Goal: Information Seeking & Learning: Learn about a topic

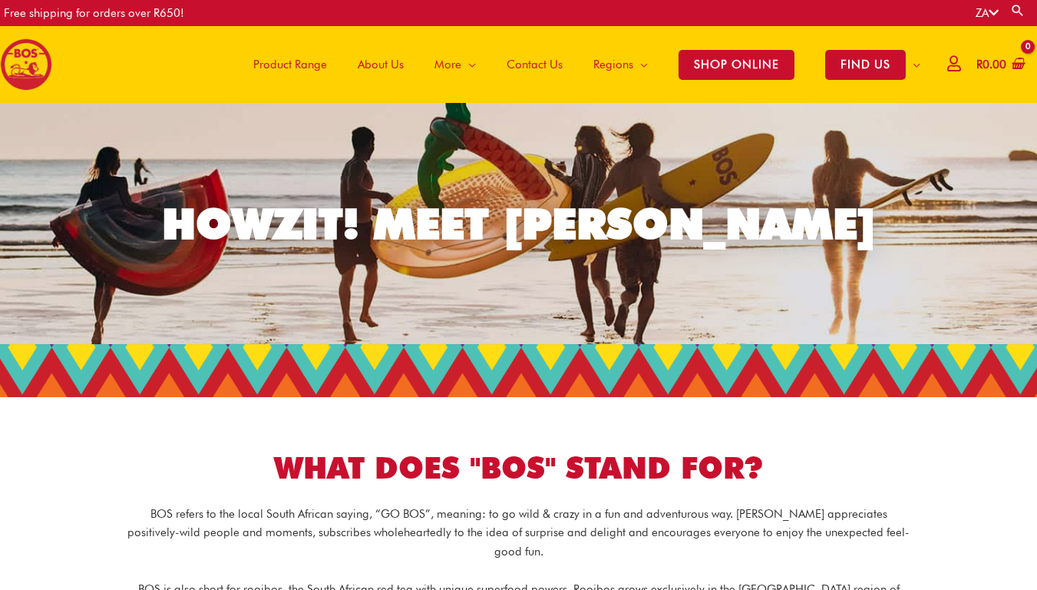
click at [878, 21] on div "ZA Search for: Search" at bounding box center [809, 13] width 458 height 26
click at [725, 430] on div "WHAT DOES "BOS" STAND FOR?" at bounding box center [519, 447] width 860 height 84
click at [788, 319] on link "HOWZIT! MEET BOS" at bounding box center [518, 223] width 1037 height 241
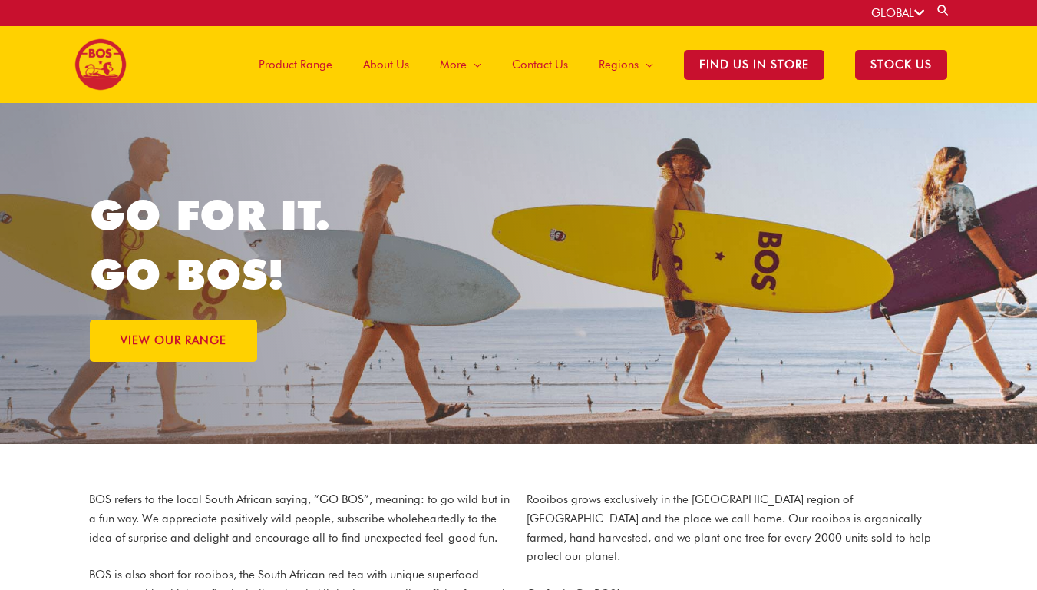
drag, startPoint x: 0, startPoint y: 0, endPoint x: 655, endPoint y: 203, distance: 685.4
click at [651, 205] on div "GO FOR IT. GO BOS! VIEW OUR RANGE" at bounding box center [518, 273] width 857 height 341
click at [976, 6] on div "GLOBAL Search for: Search" at bounding box center [518, 13] width 1037 height 26
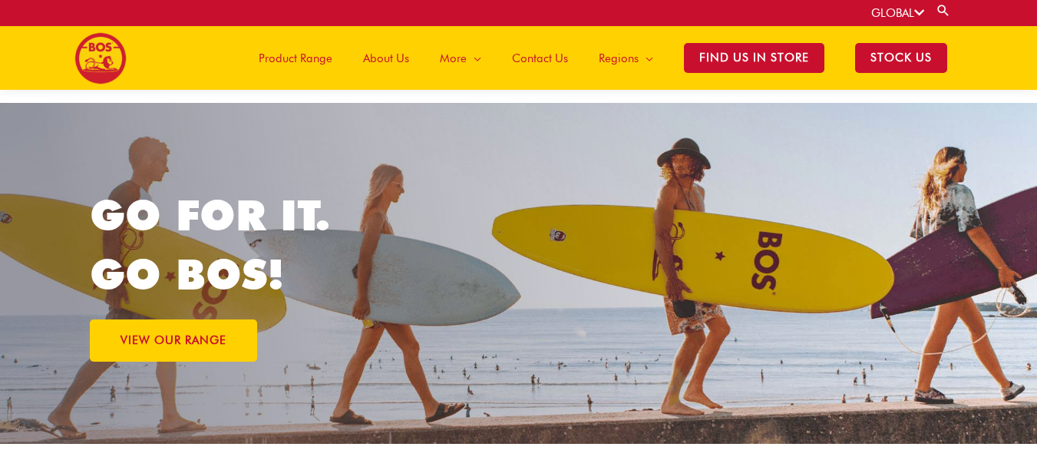
scroll to position [77, 0]
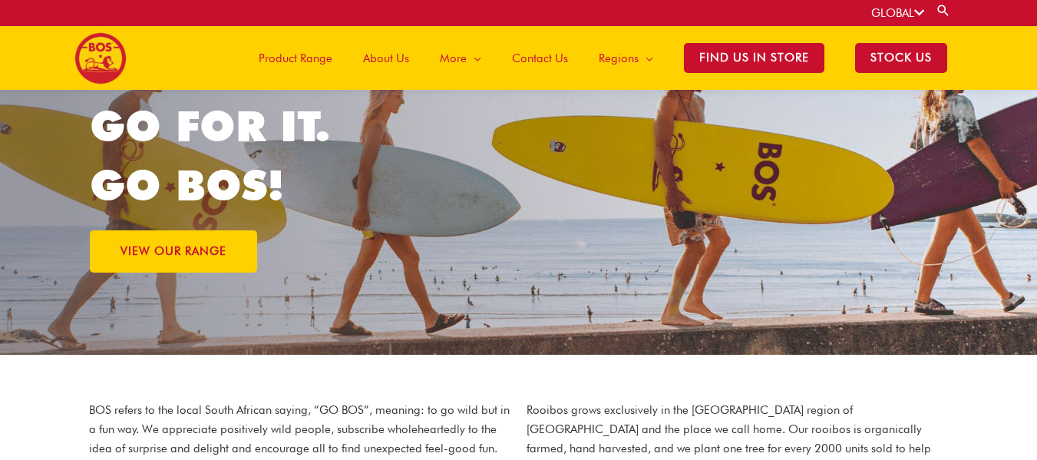
click at [398, 58] on span "About Us" at bounding box center [386, 58] width 46 height 46
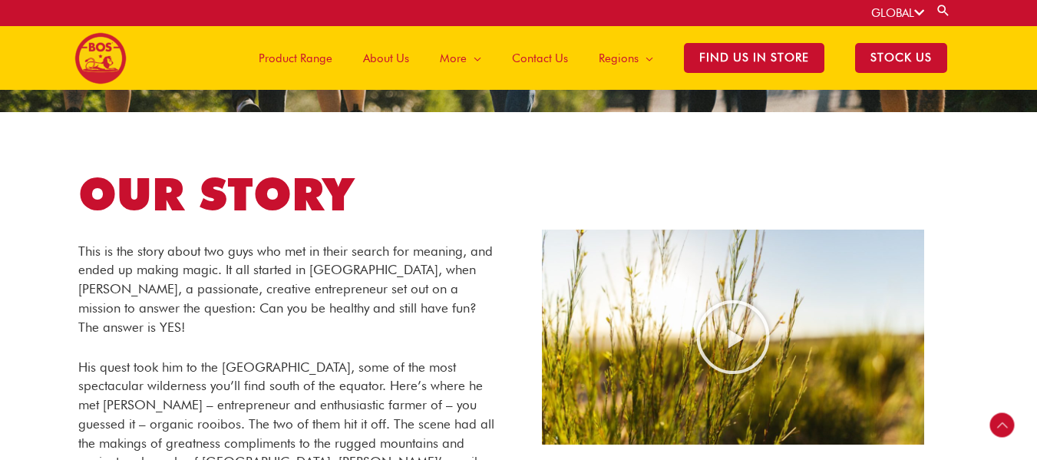
scroll to position [294, 0]
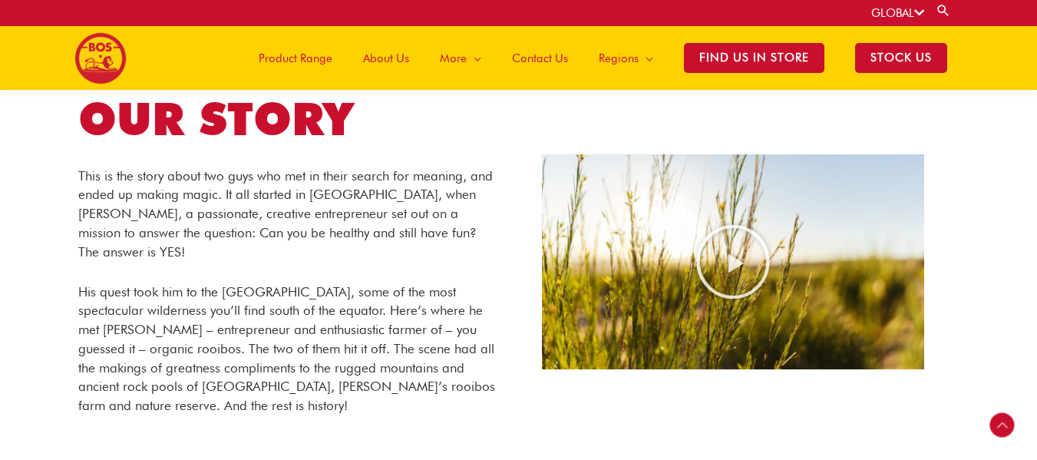
click at [919, 12] on icon at bounding box center [919, 13] width 10 height 12
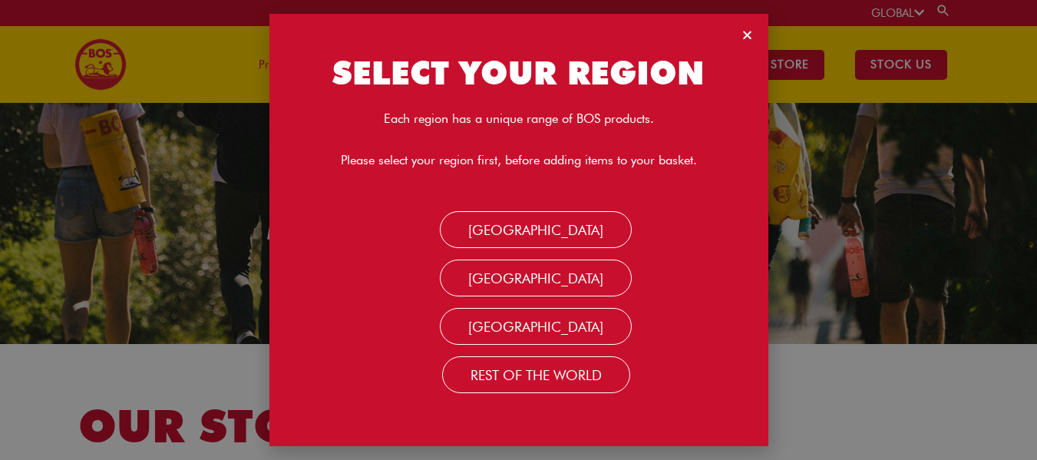
click at [905, 182] on div "SELECT YOUR REGION Each region has a unique range of BOS products. Please selec…" at bounding box center [518, 230] width 1037 height 460
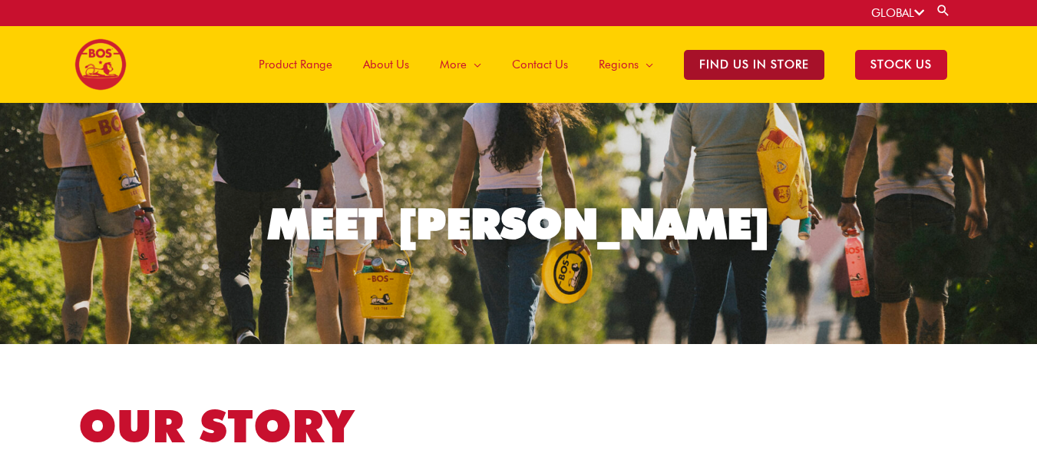
click at [768, 65] on span "Find Us in Store" at bounding box center [754, 65] width 140 height 30
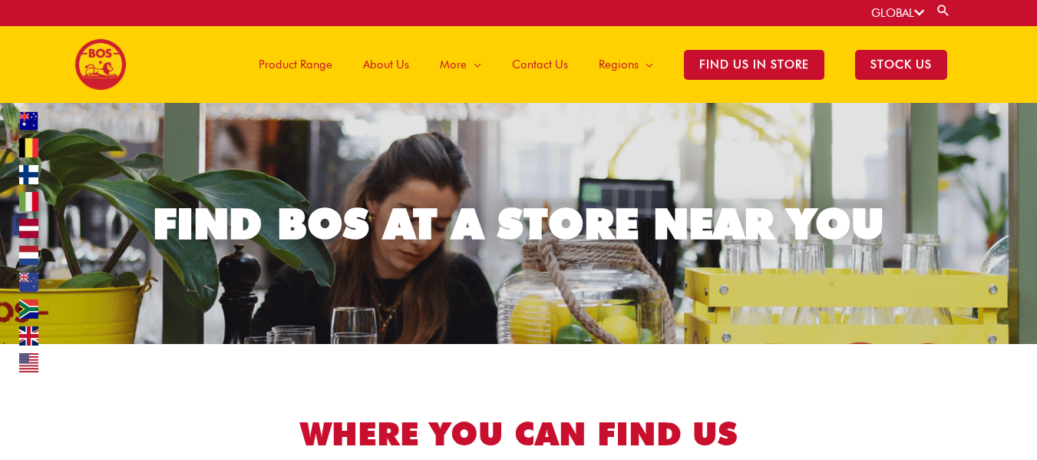
click at [397, 68] on span "About Us" at bounding box center [386, 64] width 46 height 46
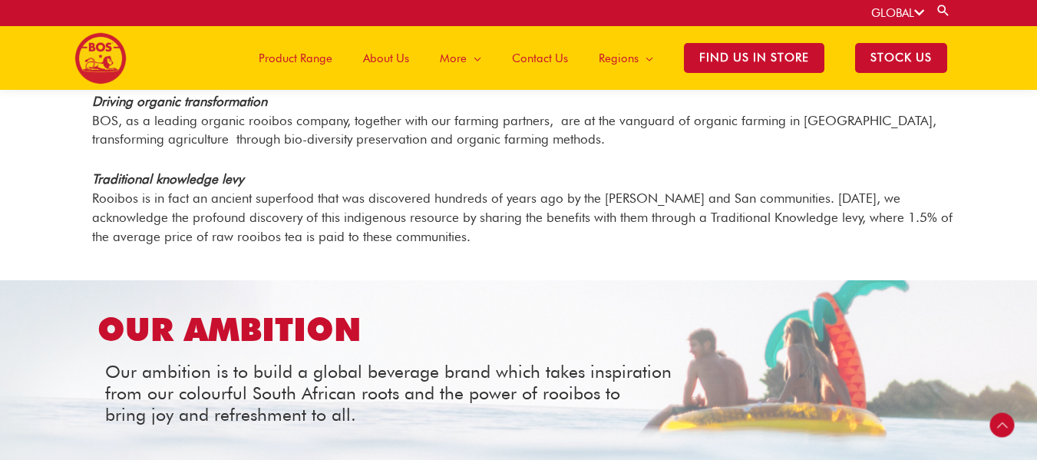
scroll to position [1753, 0]
